Goal: Transaction & Acquisition: Purchase product/service

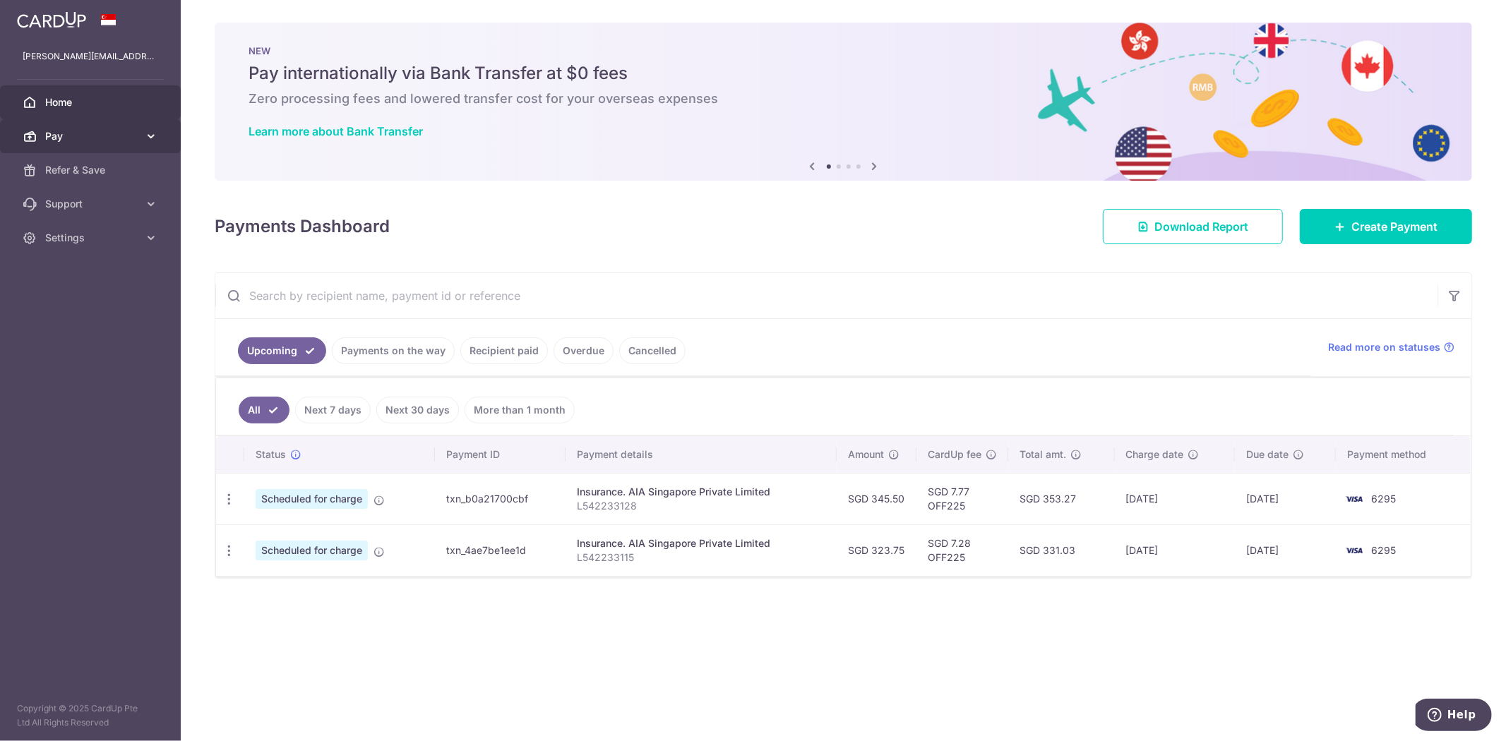
click at [132, 145] on link "Pay" at bounding box center [90, 136] width 181 height 34
click at [121, 165] on span "Payments" at bounding box center [91, 170] width 93 height 14
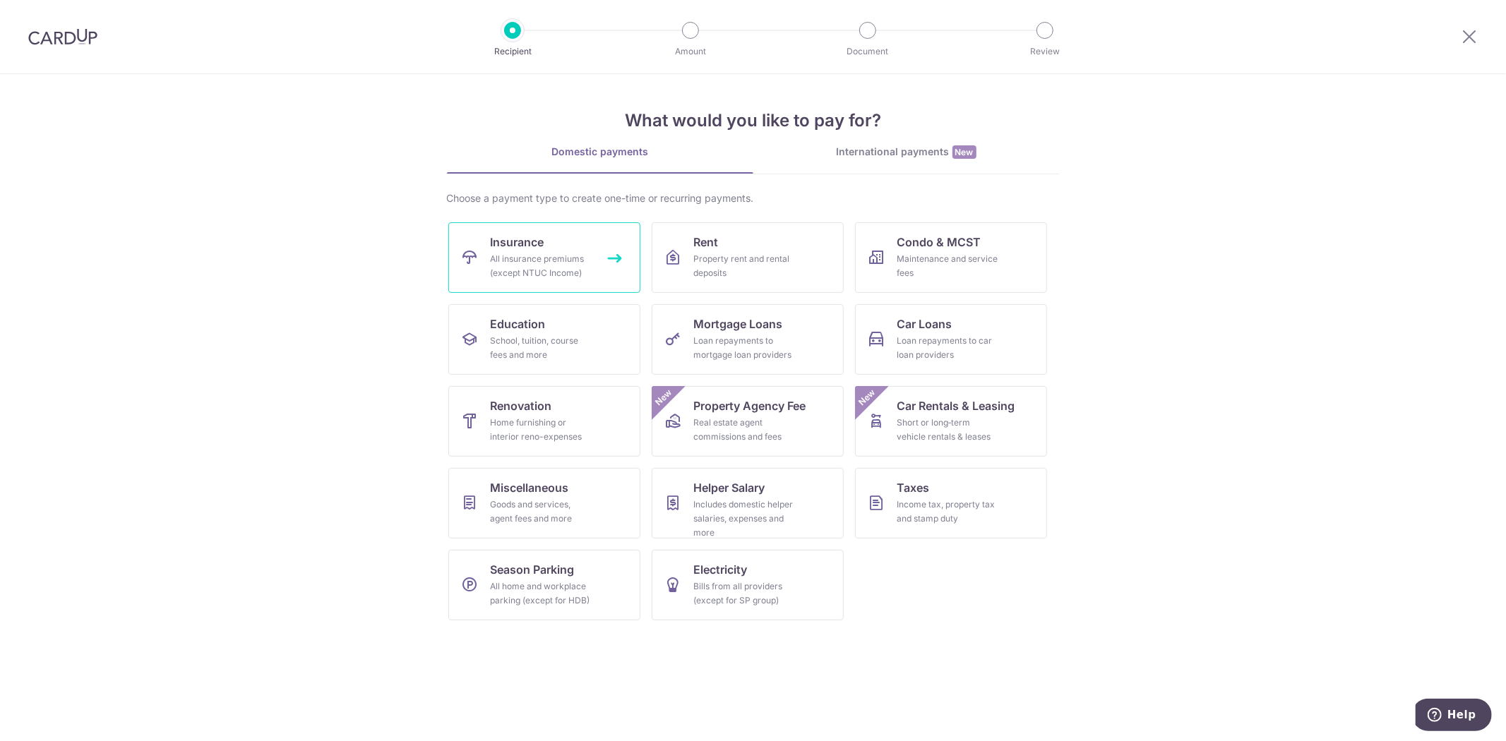
click at [553, 252] on div "All insurance premiums (except NTUC Income)" at bounding box center [542, 266] width 102 height 28
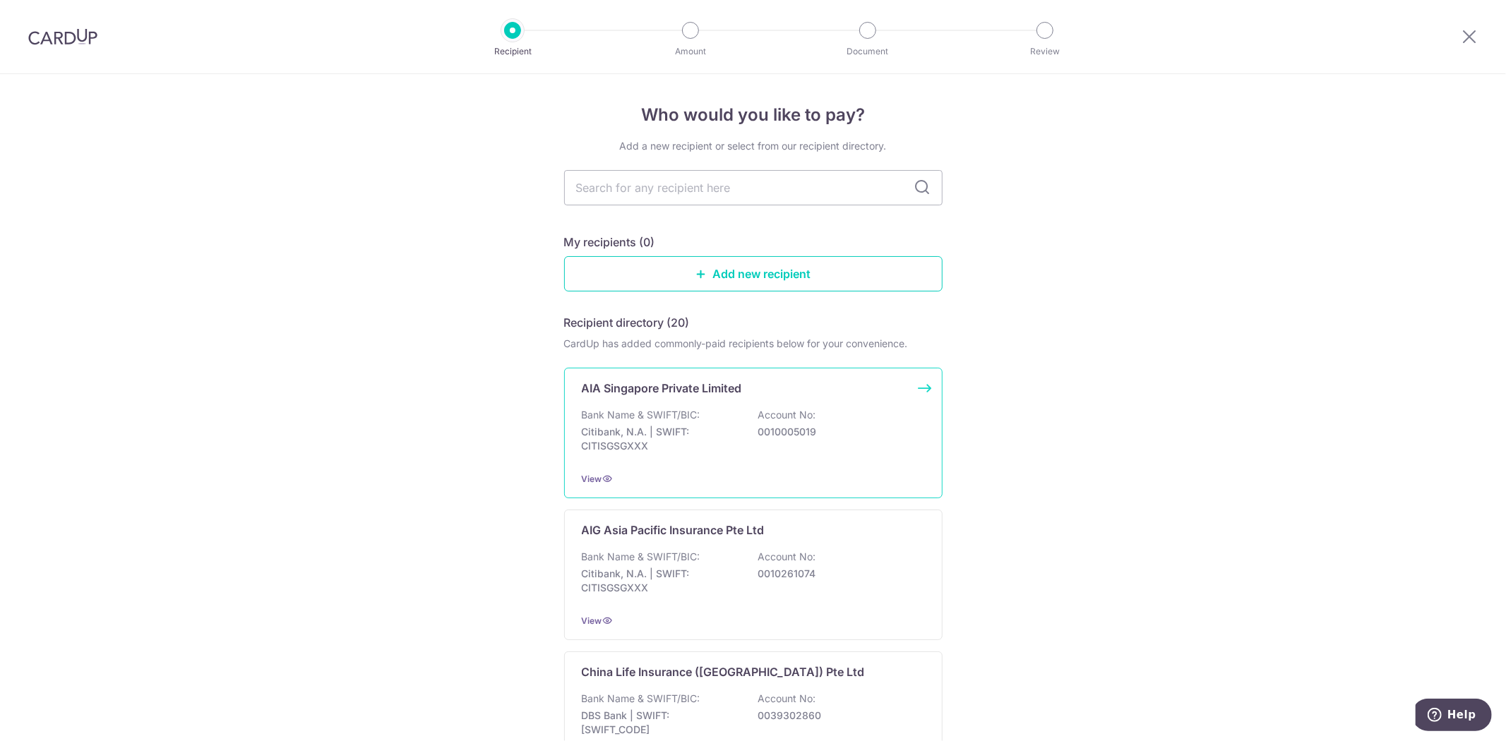
click at [657, 426] on p "Citibank, N.A. | SWIFT: CITISGSGXXX" at bounding box center [661, 439] width 158 height 28
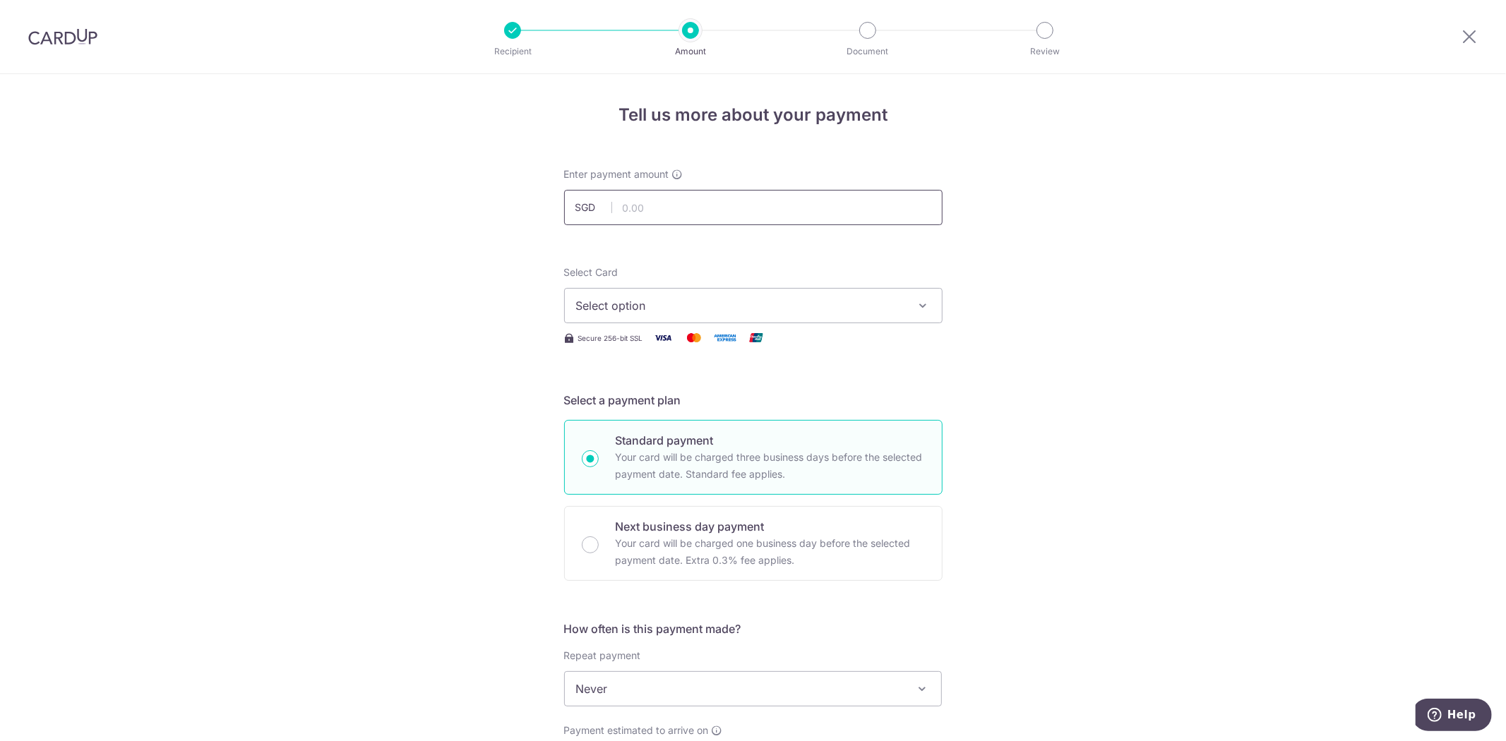
drag, startPoint x: 747, startPoint y: 220, endPoint x: 751, endPoint y: 206, distance: 14.1
click at [748, 217] on input "text" at bounding box center [753, 207] width 378 height 35
type input "434.71"
click at [743, 418] on link "**** 6295" at bounding box center [753, 407] width 377 height 34
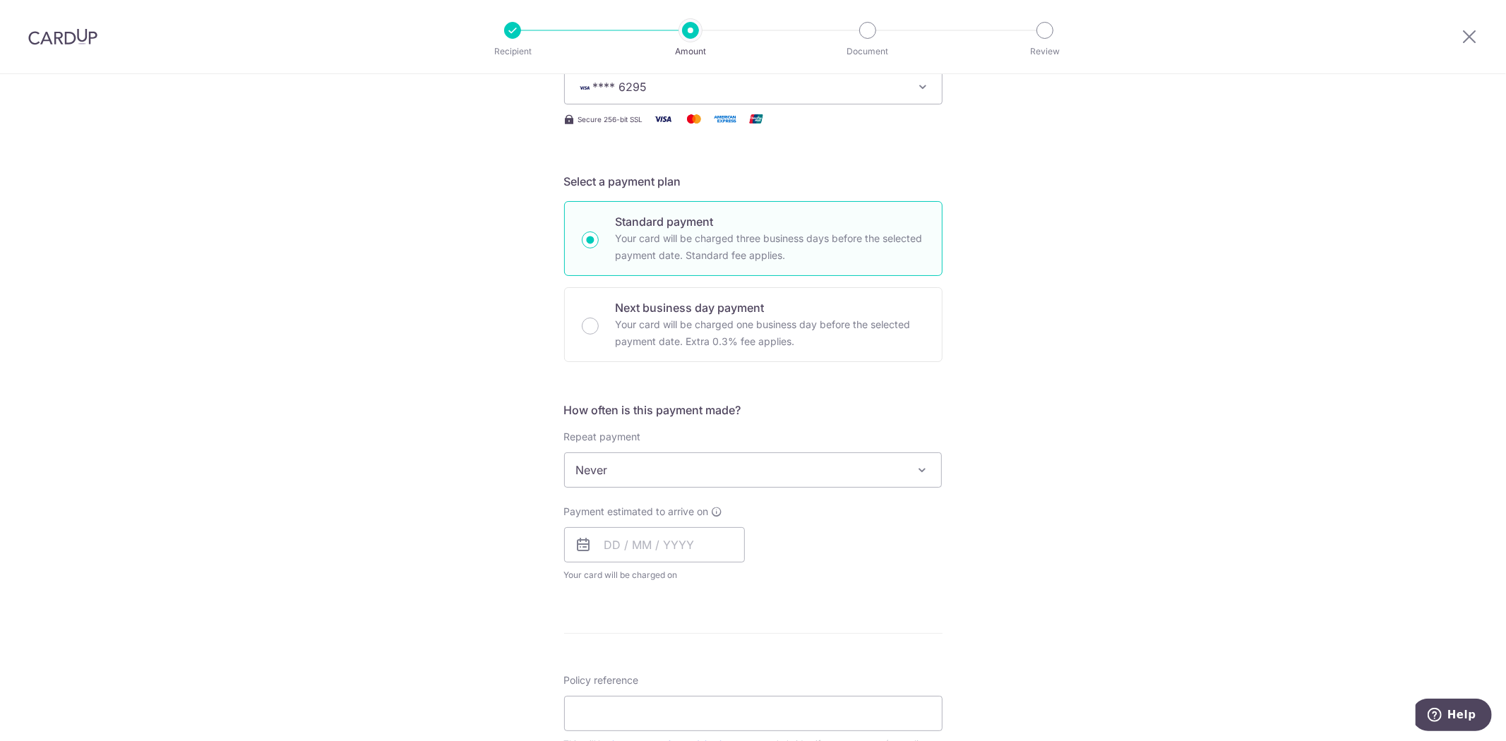
scroll to position [235, 0]
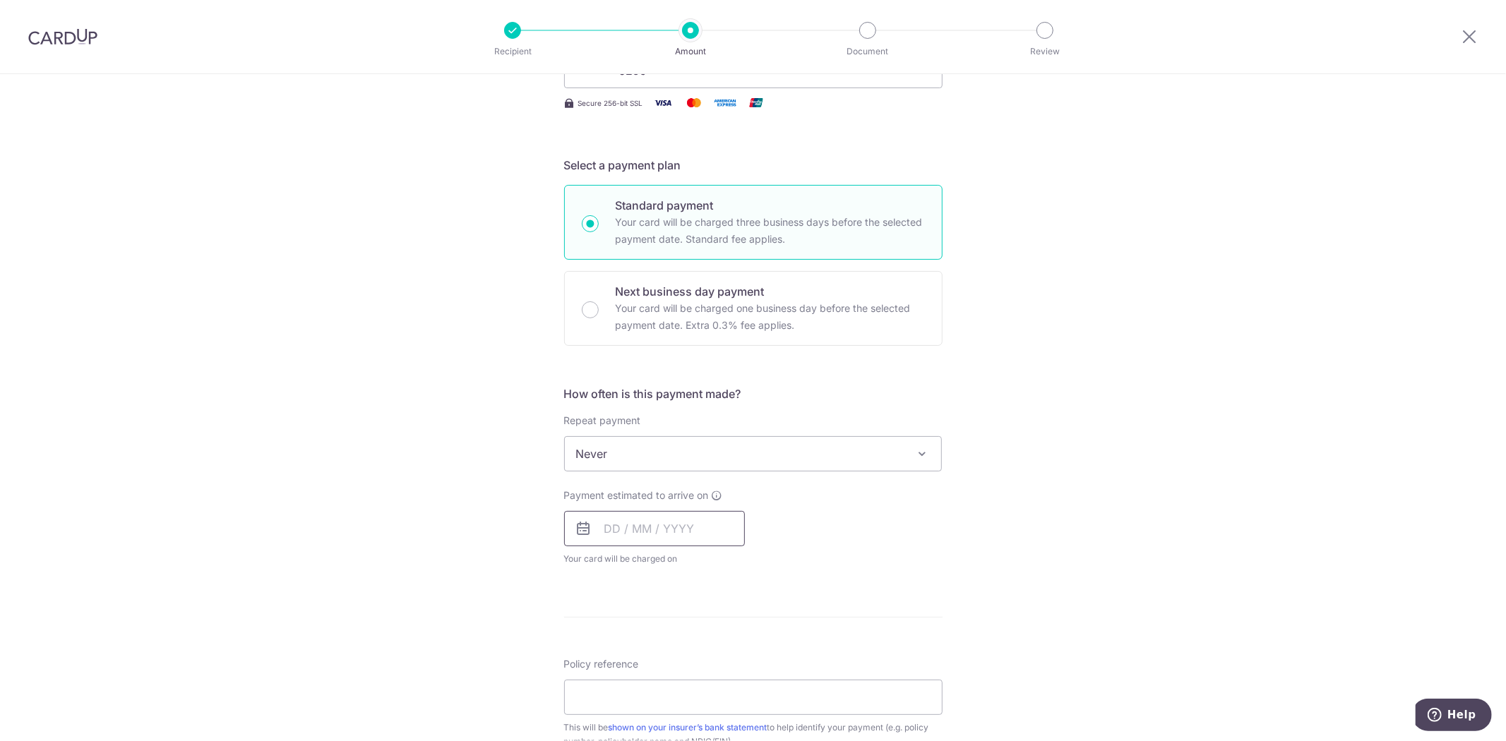
click at [623, 540] on input "text" at bounding box center [654, 528] width 181 height 35
click at [616, 713] on link "22" at bounding box center [621, 713] width 23 height 23
type input "[DATE]"
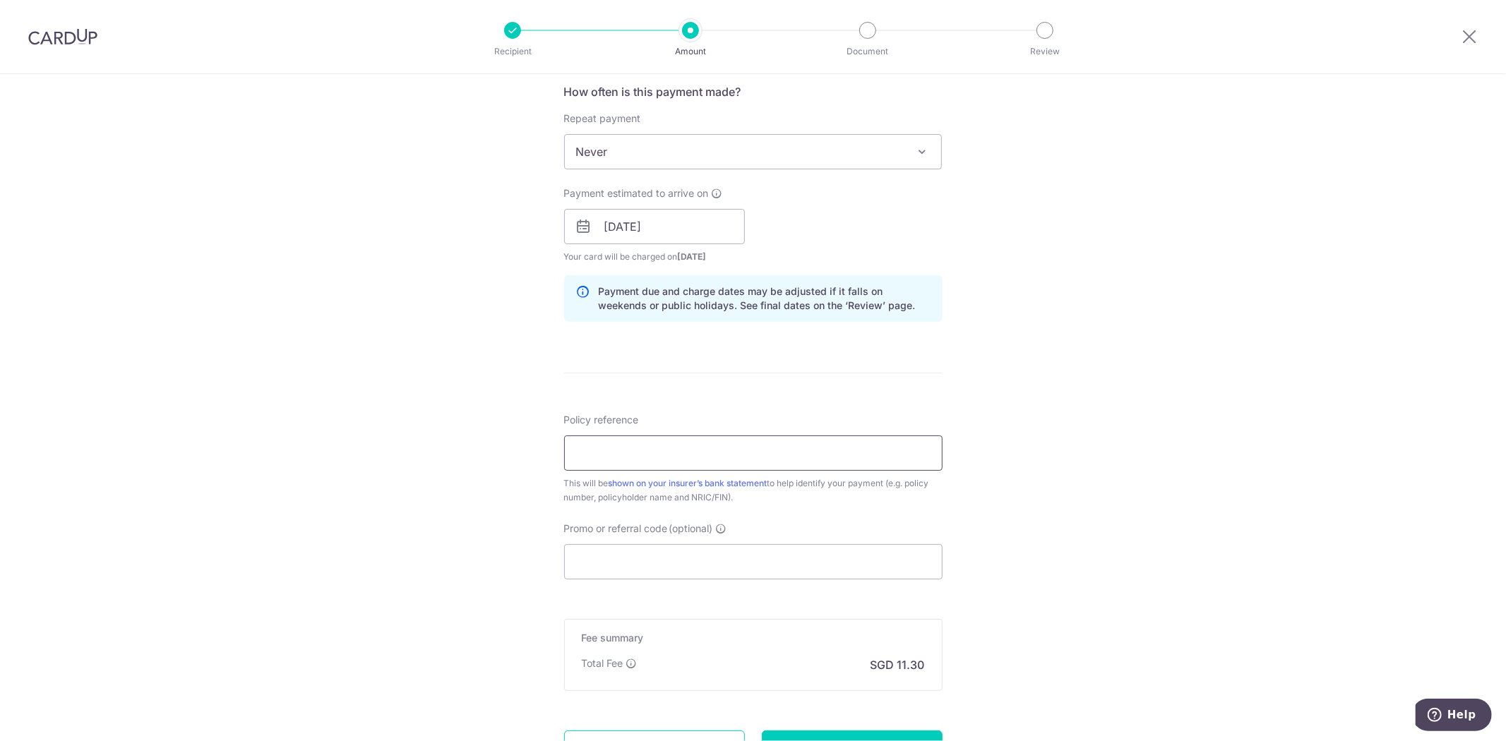
scroll to position [549, 0]
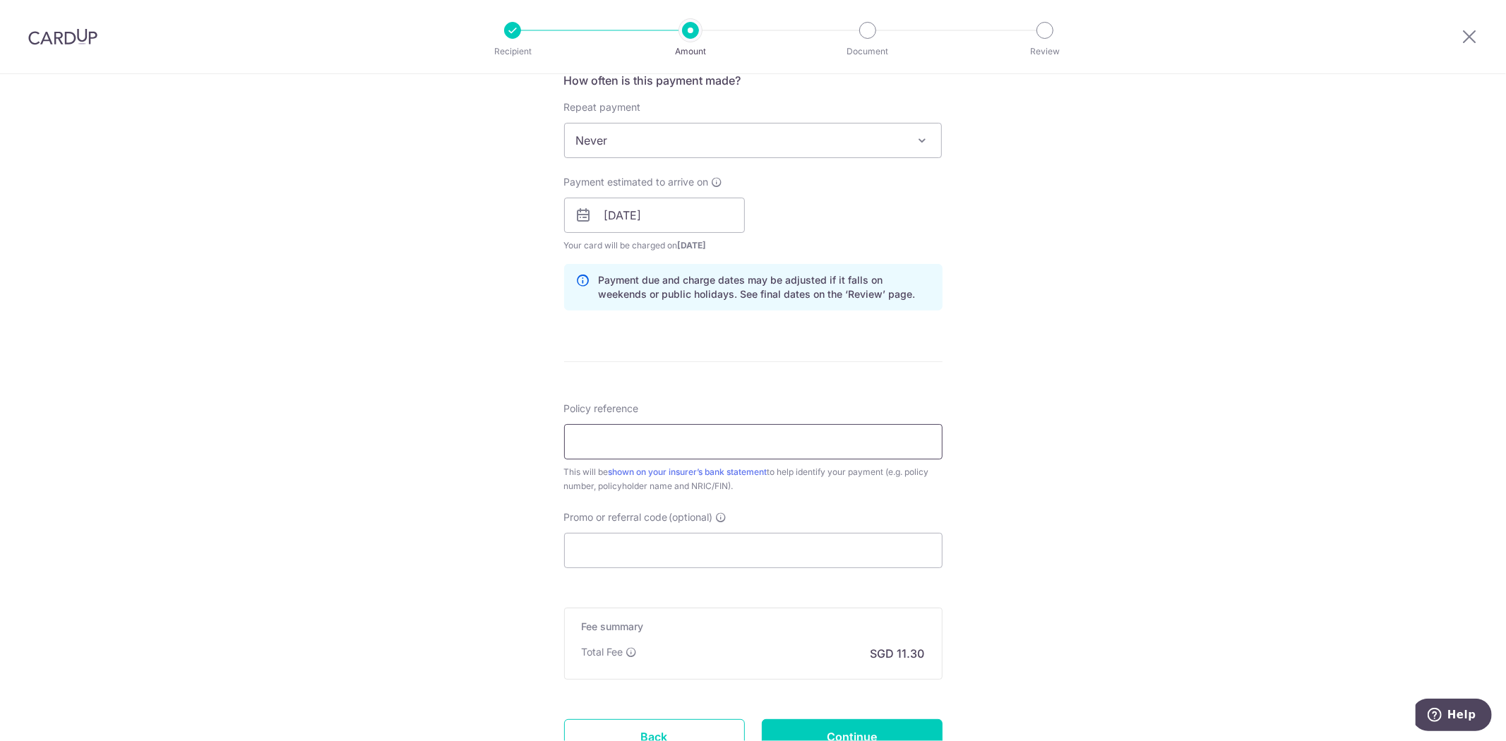
click at [681, 453] on input "Policy reference" at bounding box center [753, 441] width 378 height 35
type input "P558311445"
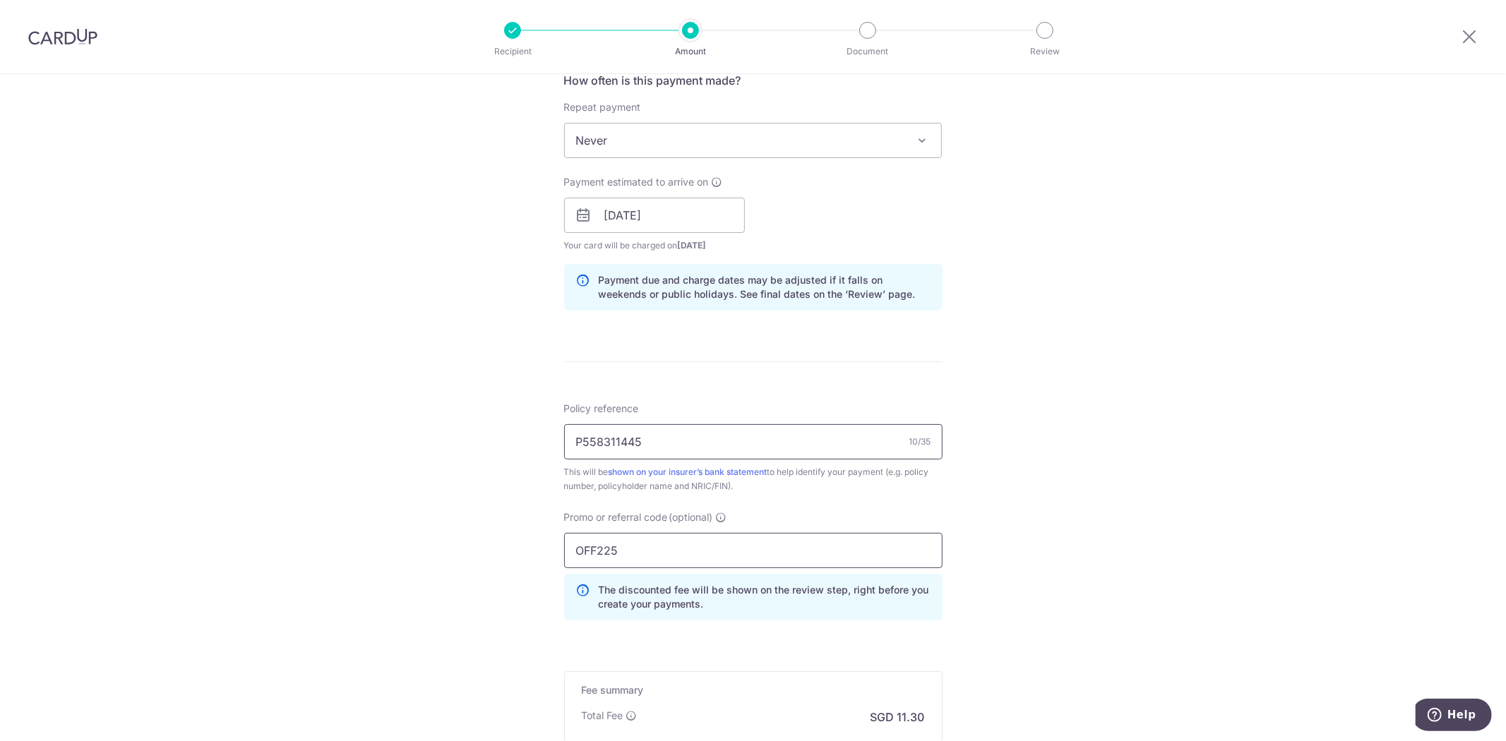
type input "OFF225"
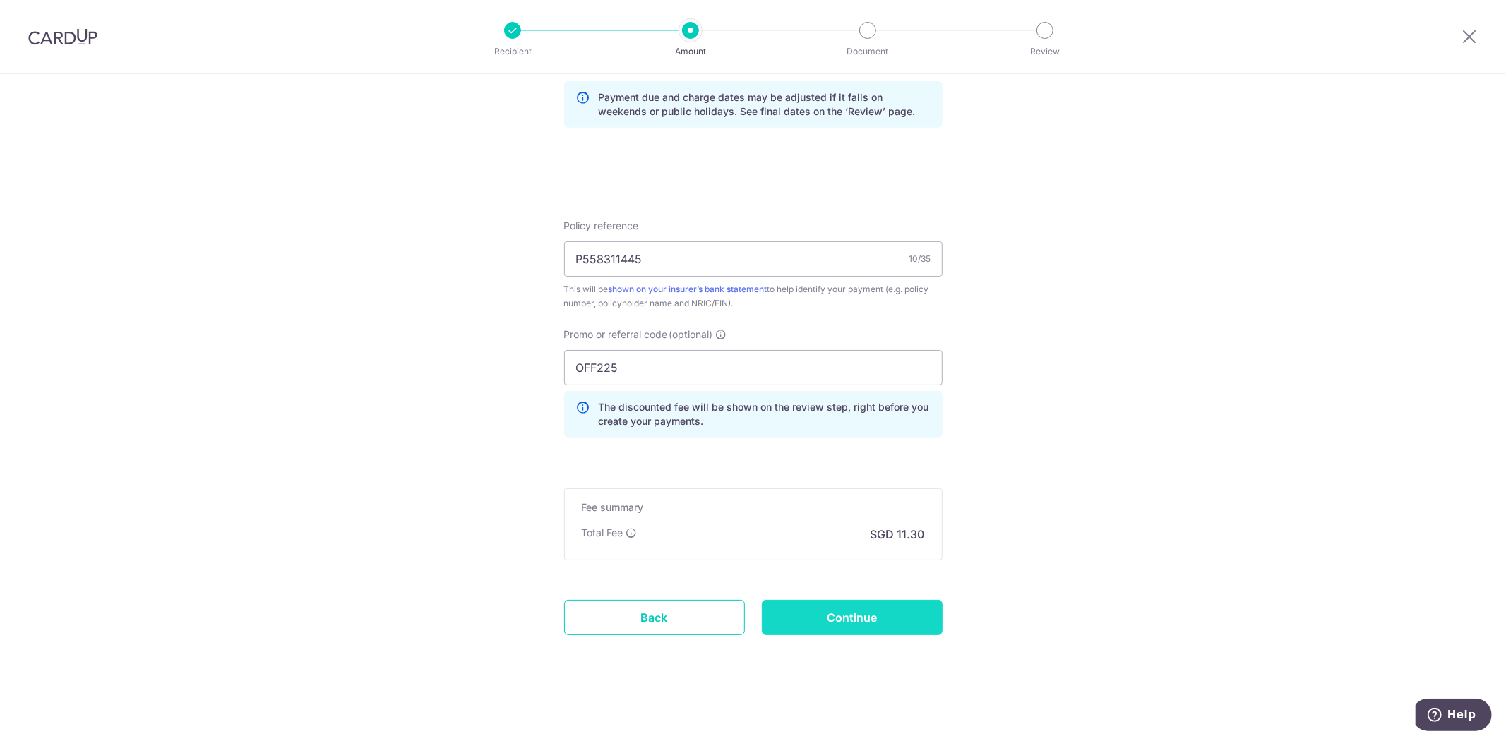
click at [925, 629] on input "Continue" at bounding box center [852, 617] width 181 height 35
type input "Create Schedule"
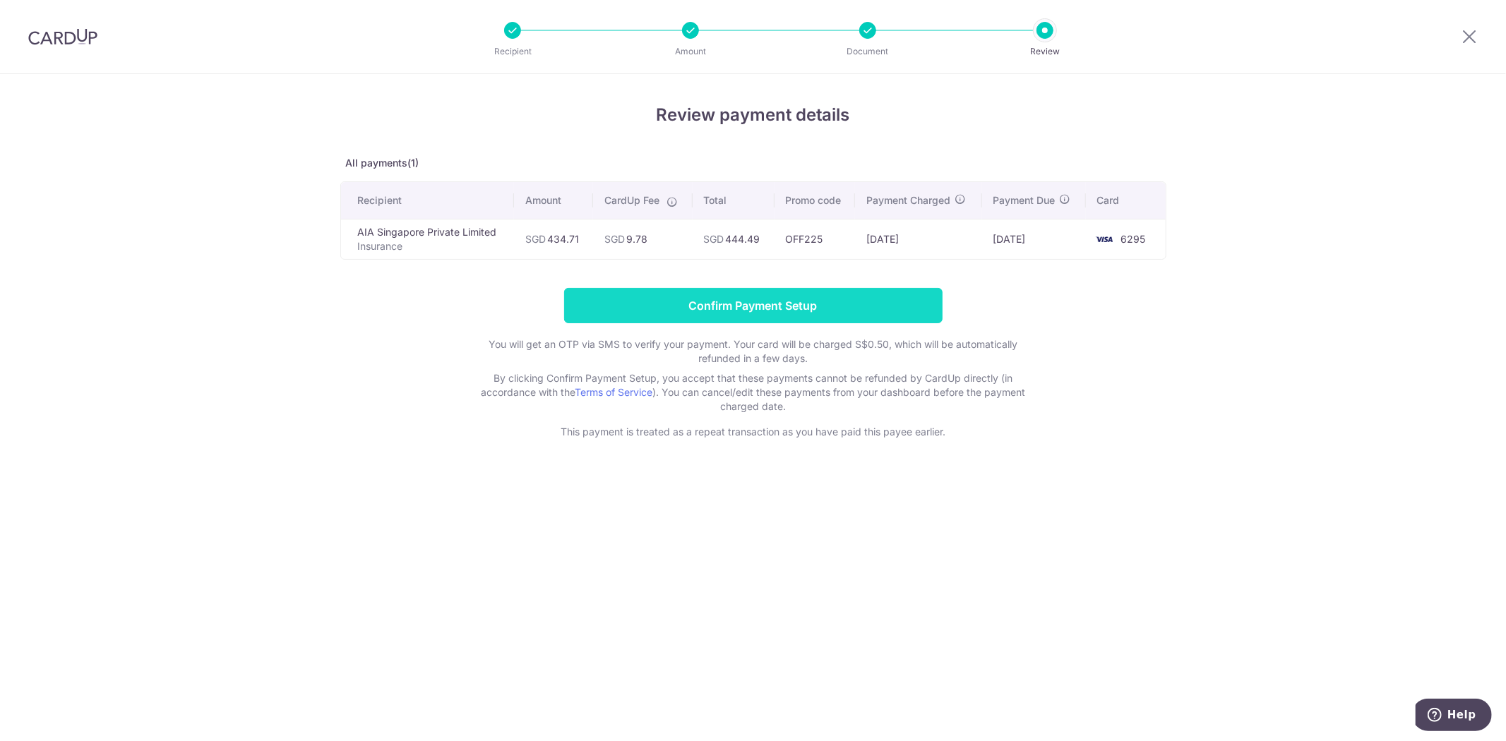
click at [904, 306] on input "Confirm Payment Setup" at bounding box center [753, 305] width 378 height 35
